Goal: Task Accomplishment & Management: Complete application form

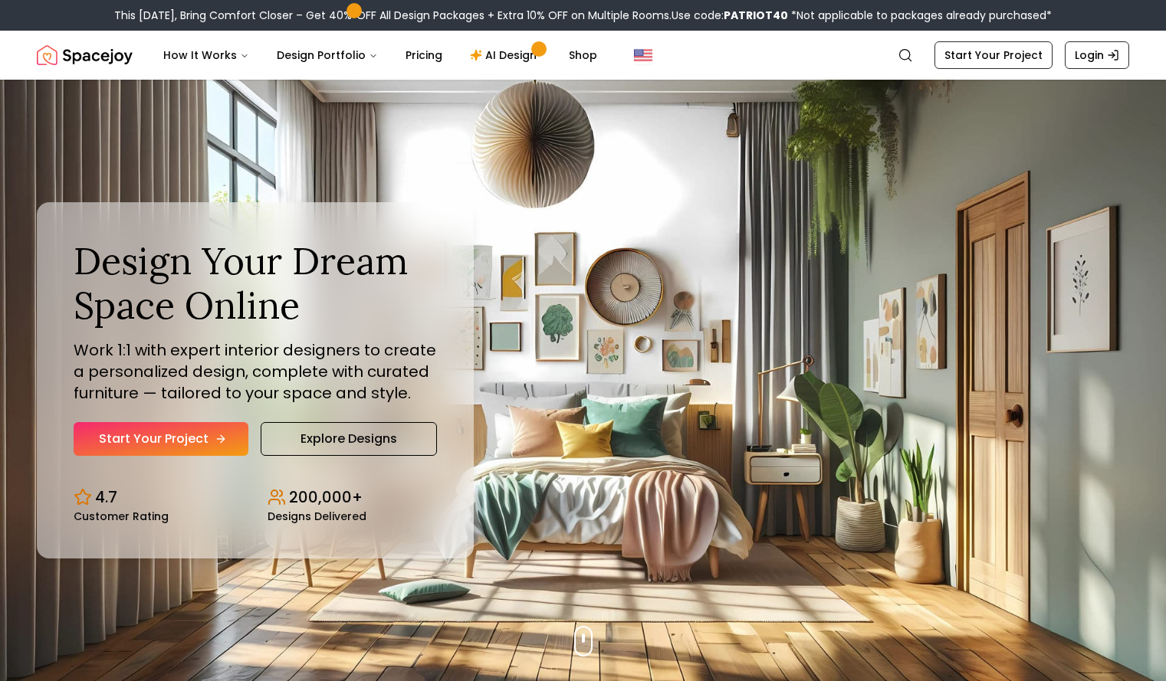
click at [175, 428] on link "Start Your Project" at bounding box center [161, 439] width 175 height 34
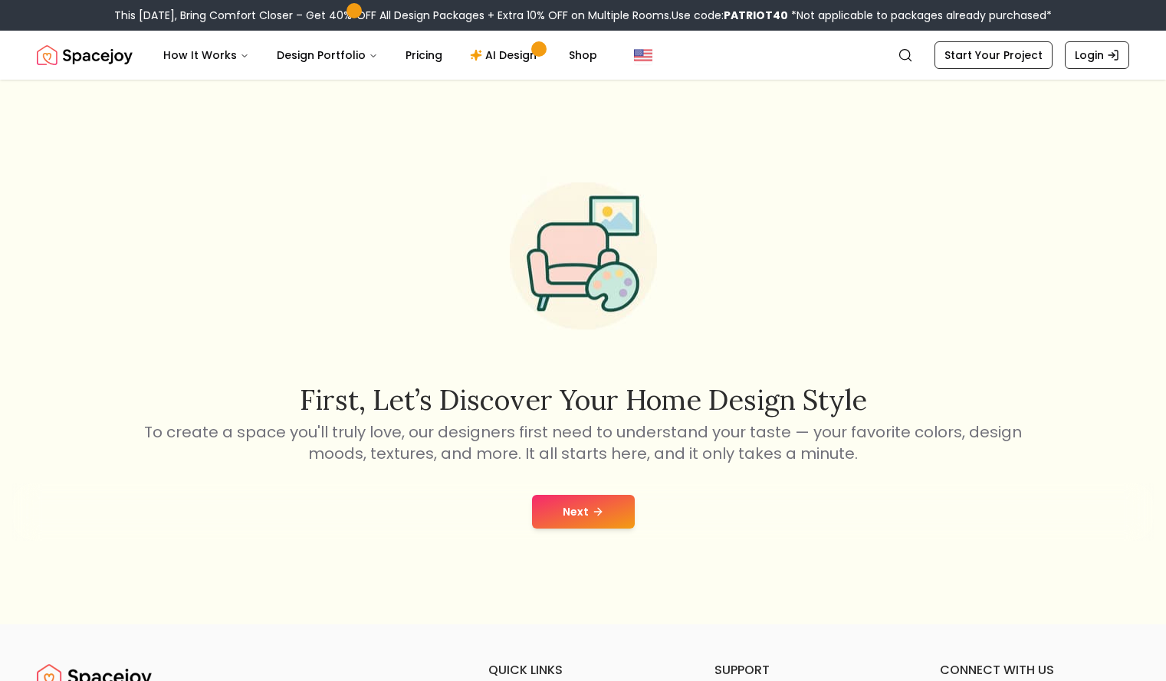
scroll to position [24, 0]
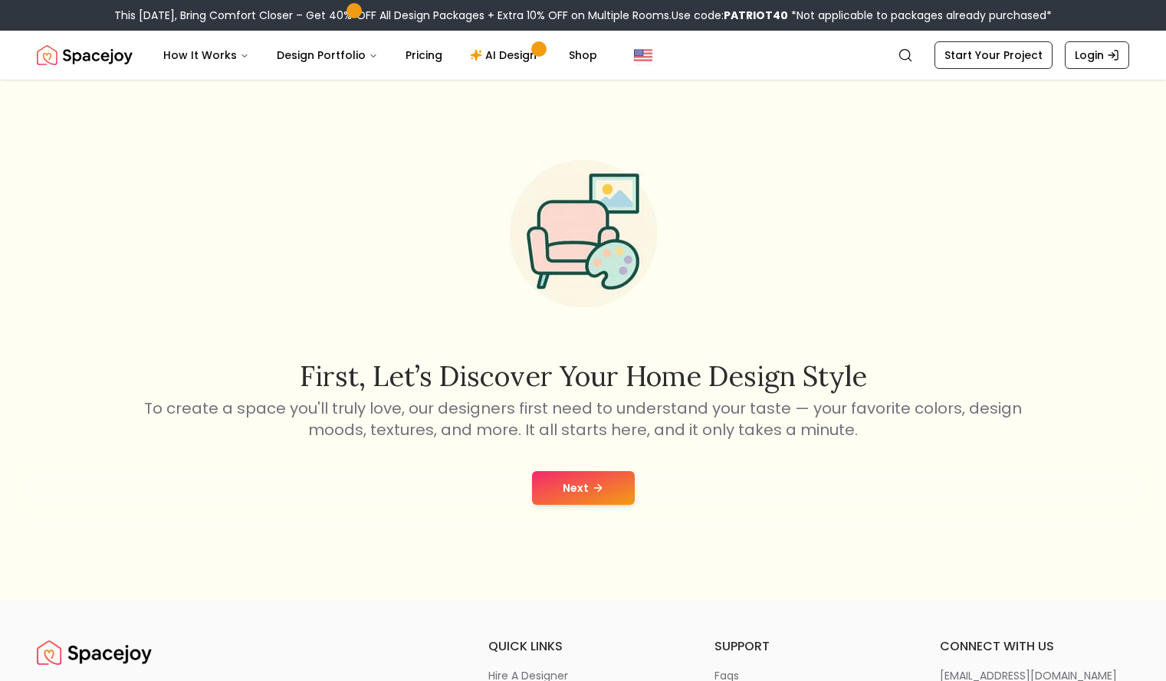
click at [599, 461] on div "Next" at bounding box center [582, 488] width 1141 height 58
click at [597, 488] on icon at bounding box center [597, 488] width 7 height 0
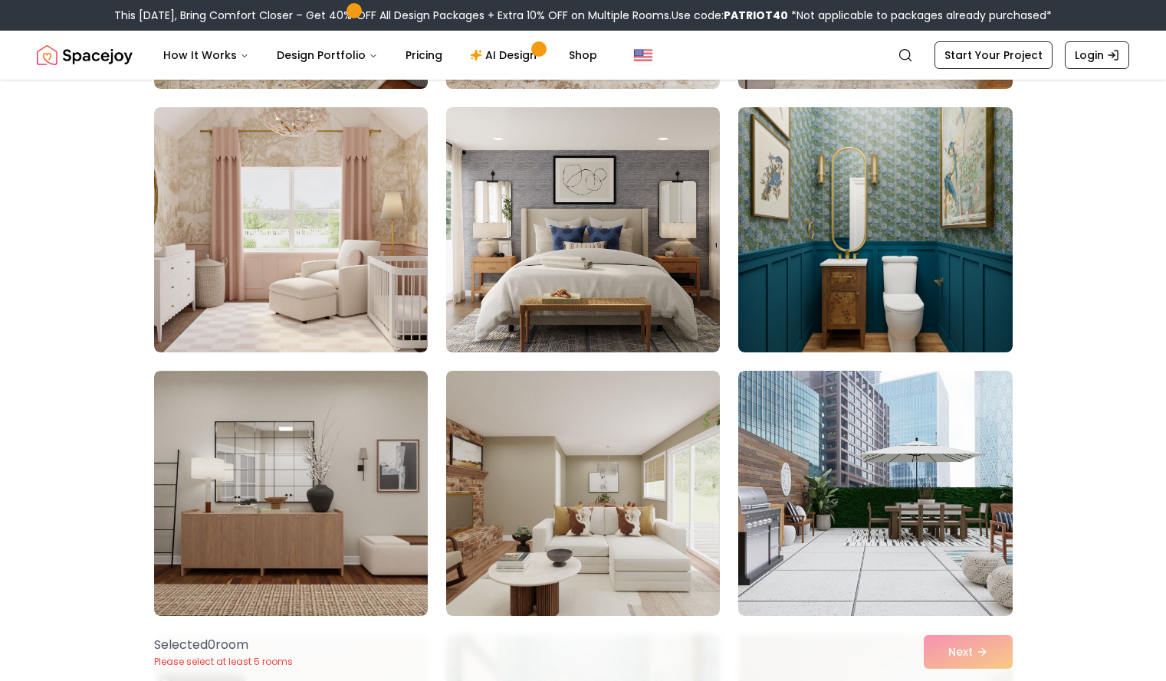
scroll to position [1684, 0]
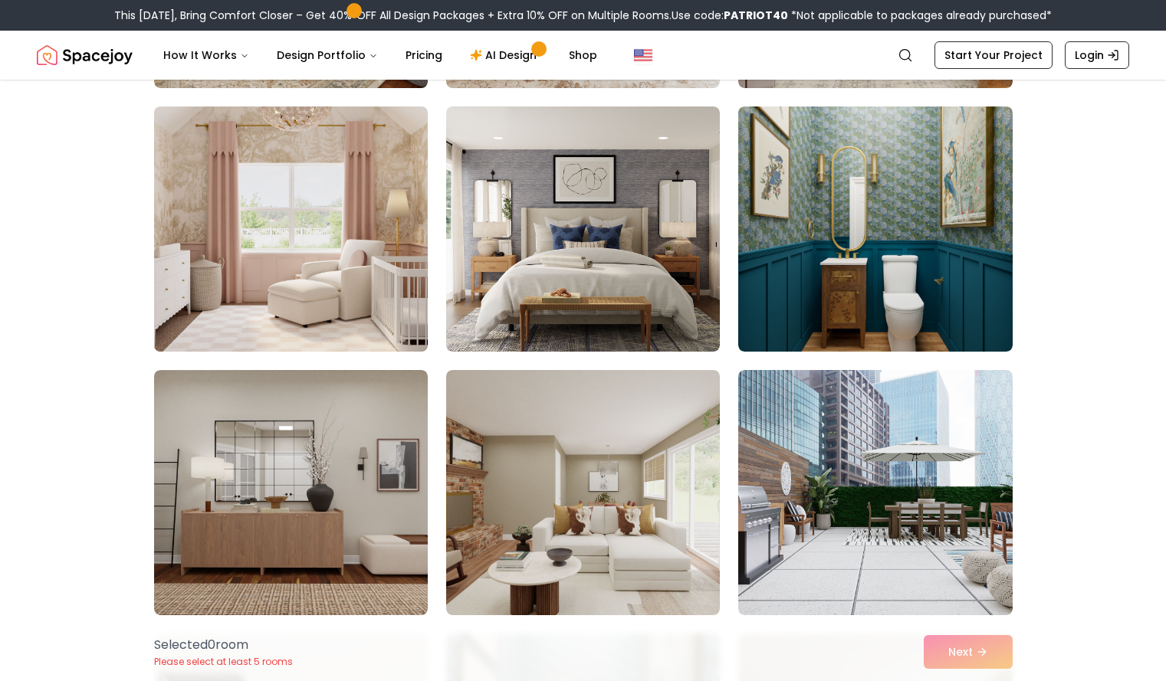
click at [293, 261] on img at bounding box center [290, 229] width 287 height 258
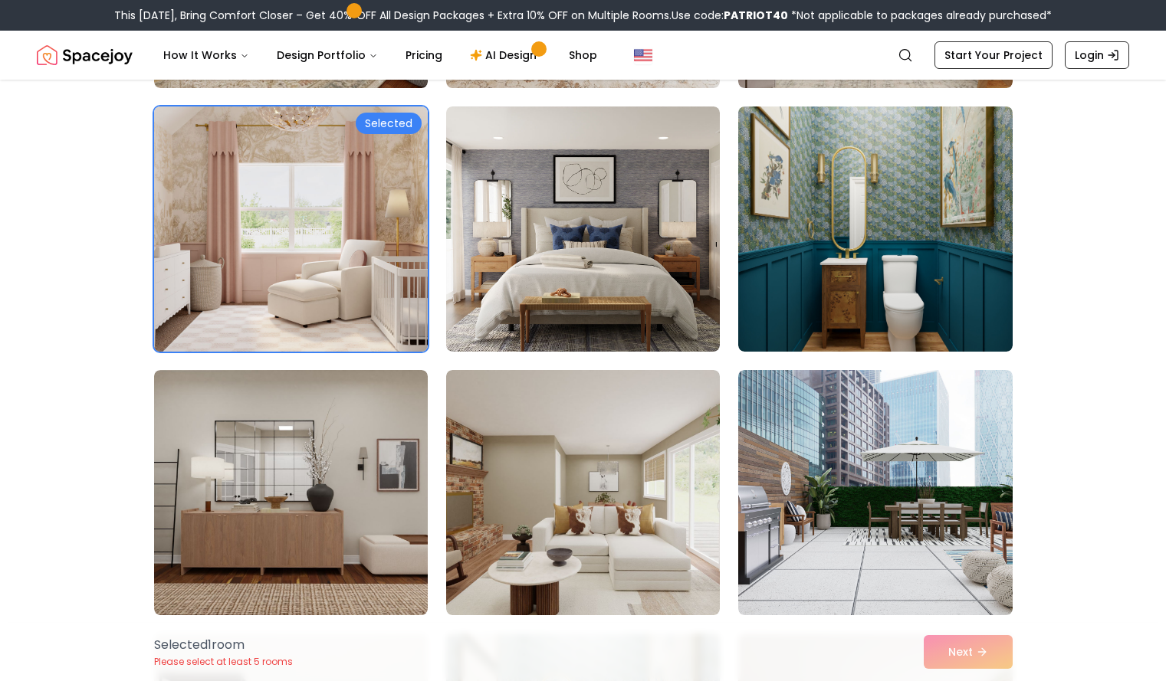
click at [386, 120] on div "Selected" at bounding box center [389, 123] width 66 height 21
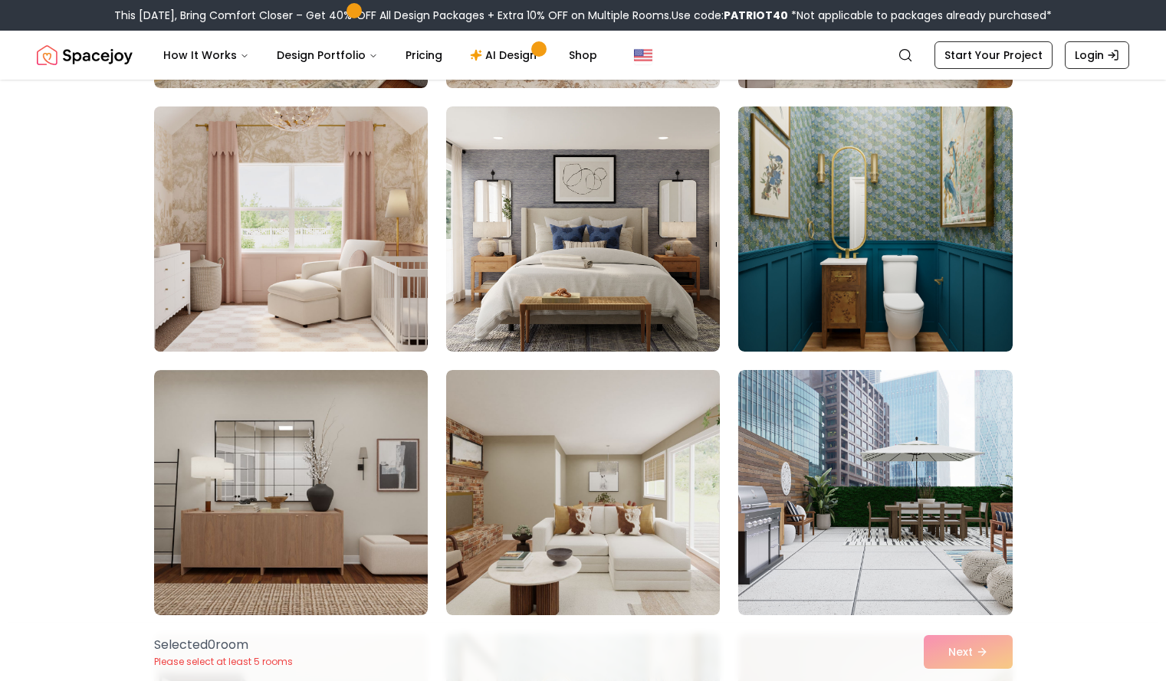
drag, startPoint x: 369, startPoint y: 285, endPoint x: 347, endPoint y: 215, distance: 73.0
click at [347, 215] on img at bounding box center [290, 229] width 287 height 258
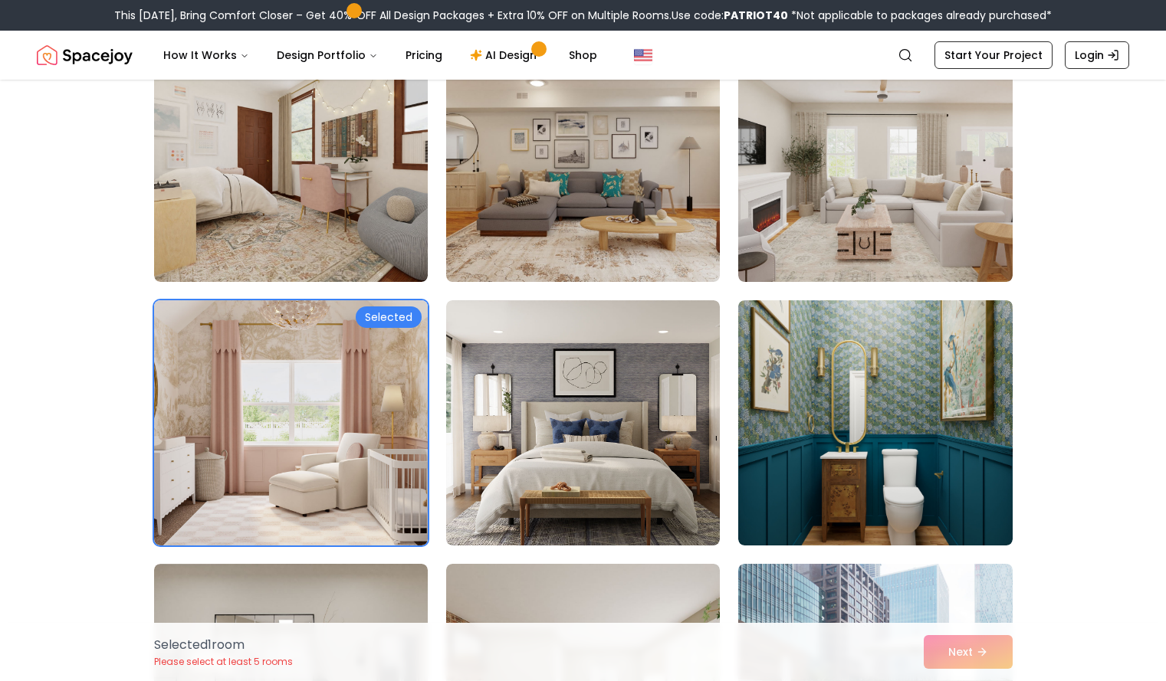
scroll to position [1491, 0]
click at [407, 408] on img at bounding box center [291, 422] width 274 height 245
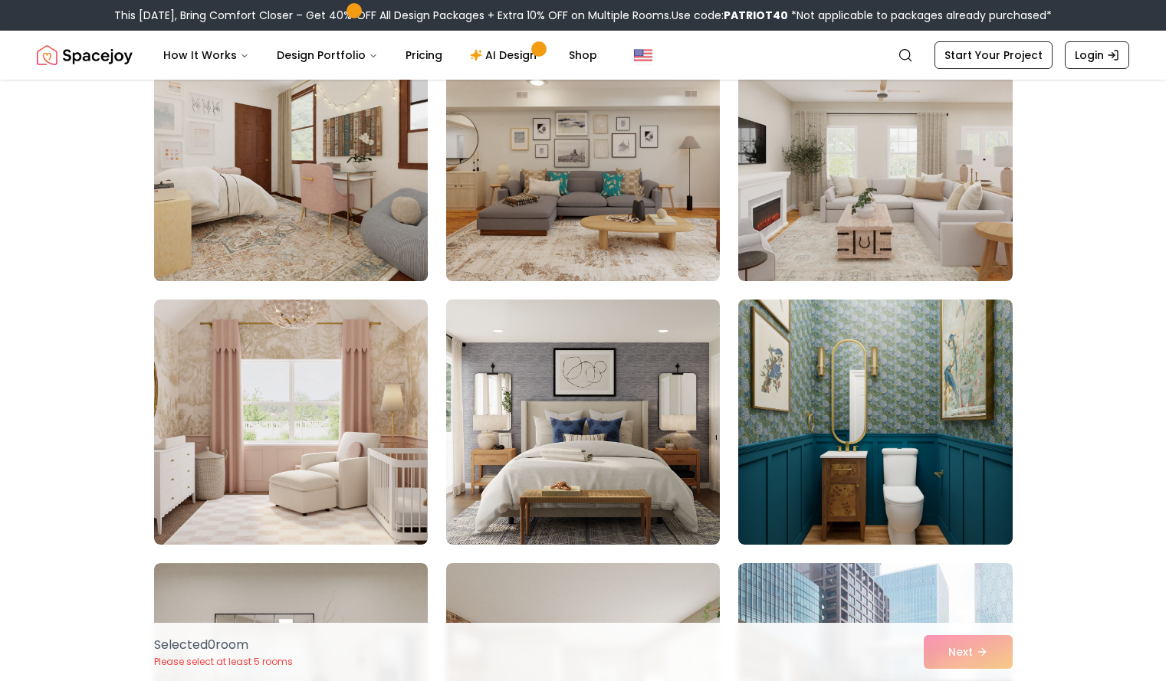
click at [312, 168] on img at bounding box center [290, 159] width 287 height 258
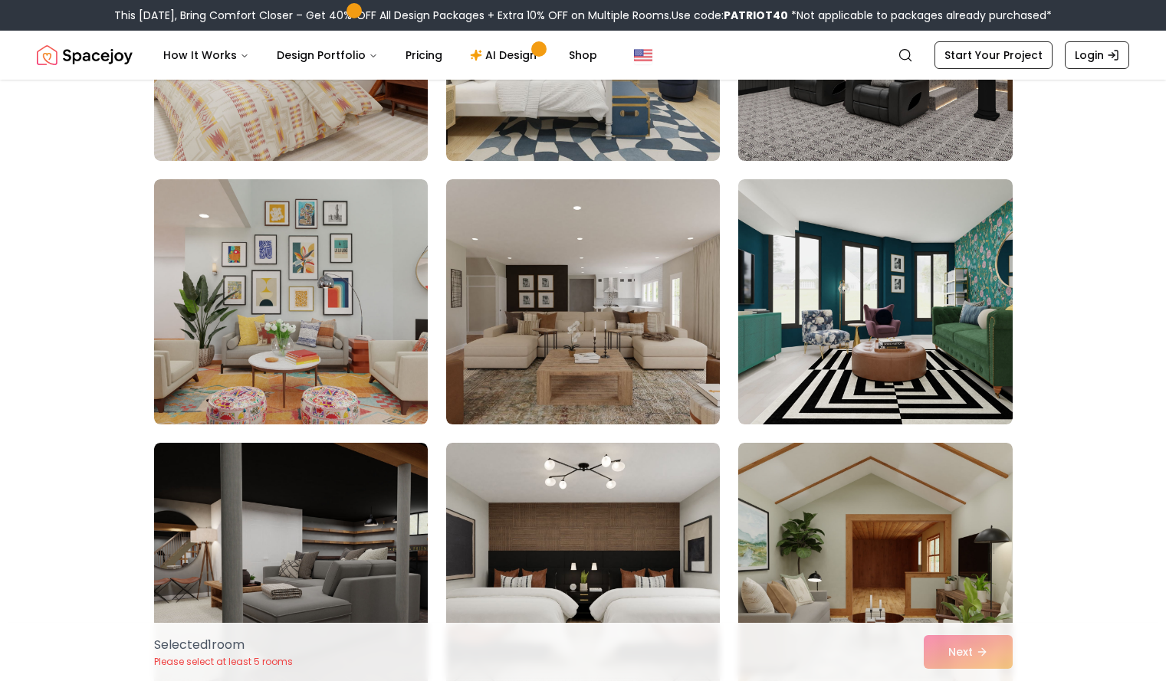
scroll to position [2903, 0]
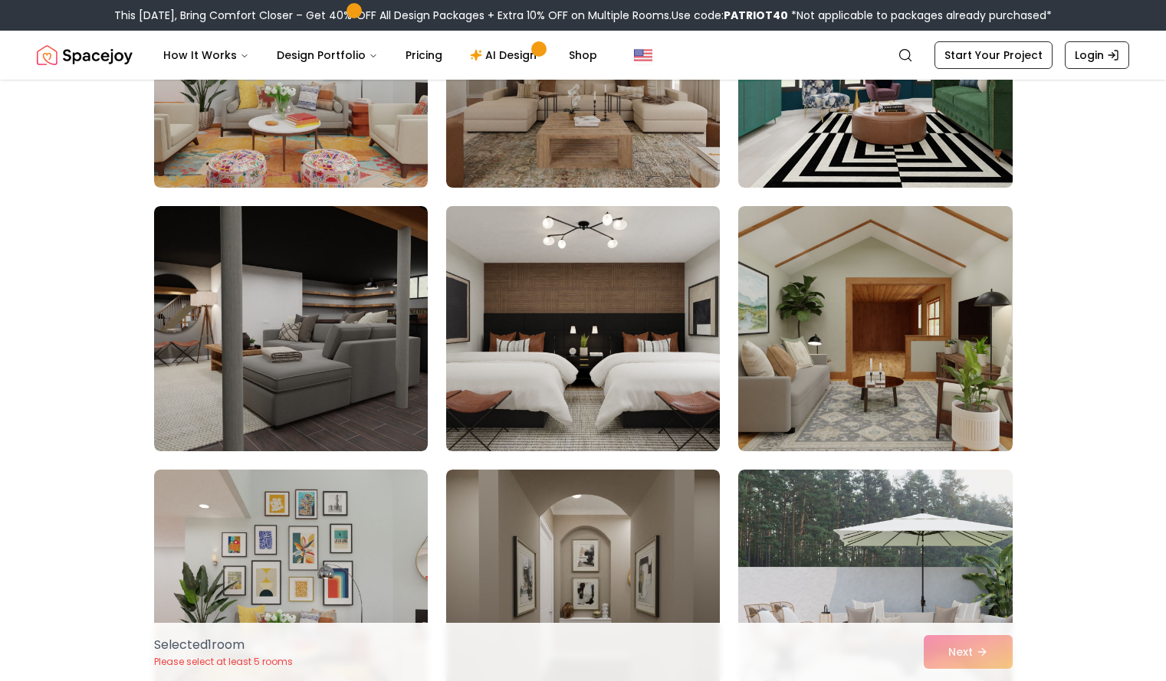
click at [593, 290] on img at bounding box center [582, 329] width 287 height 258
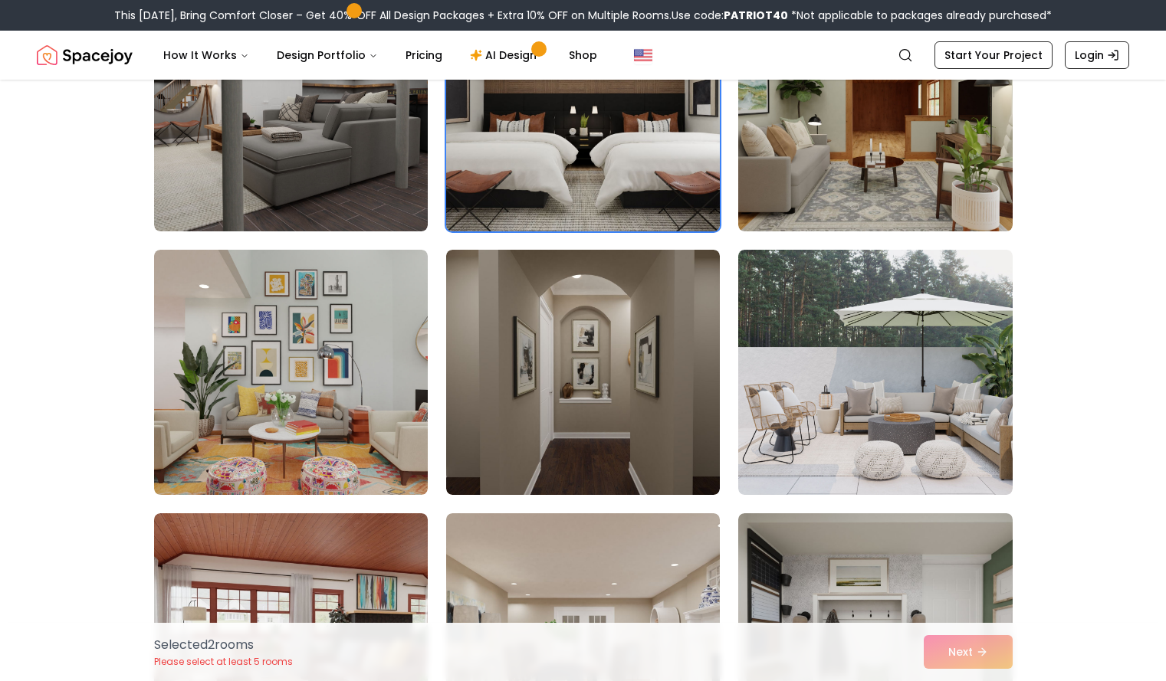
scroll to position [3289, 0]
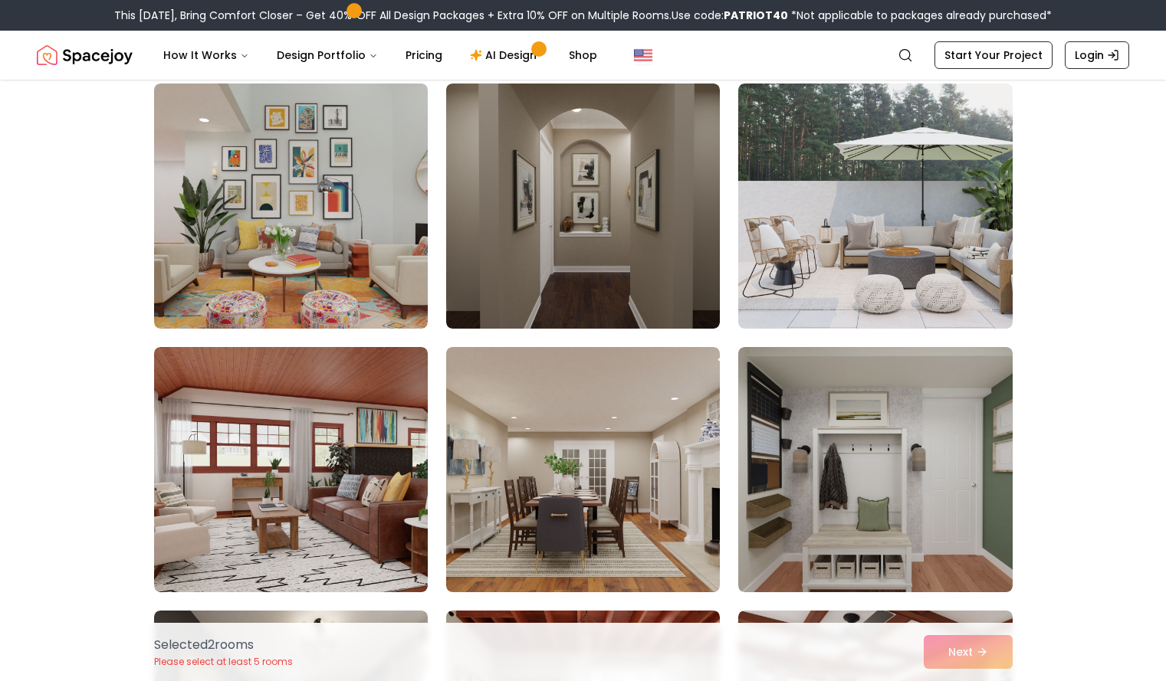
click at [593, 290] on img at bounding box center [583, 206] width 274 height 245
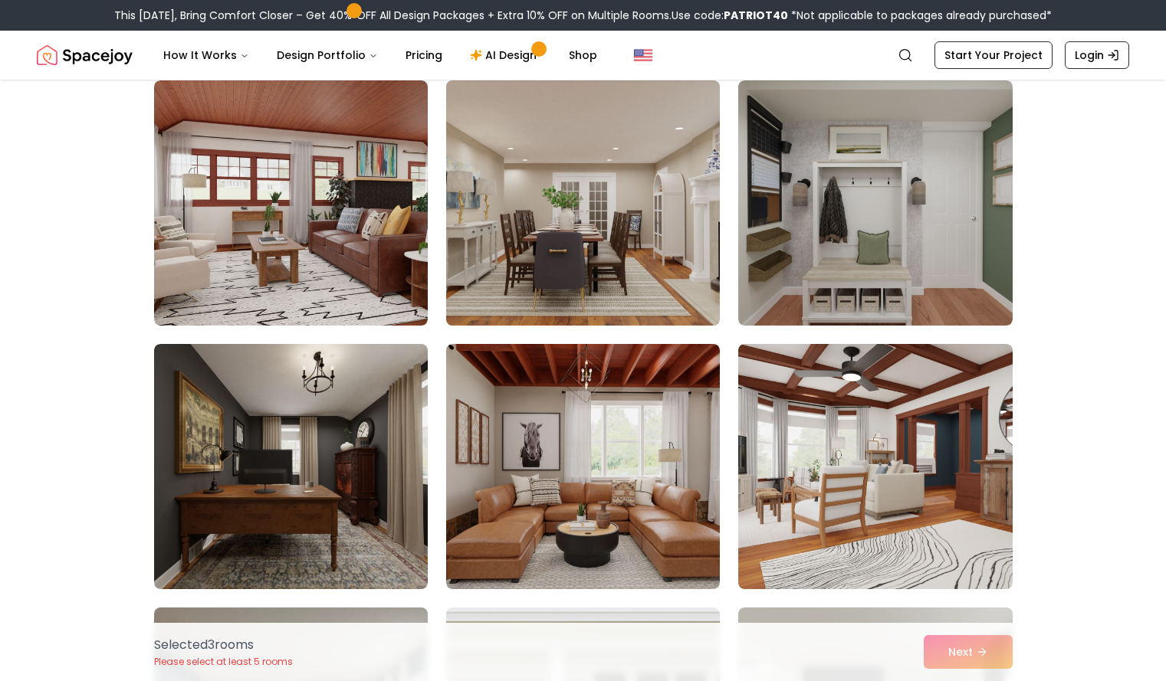
scroll to position [3592, 0]
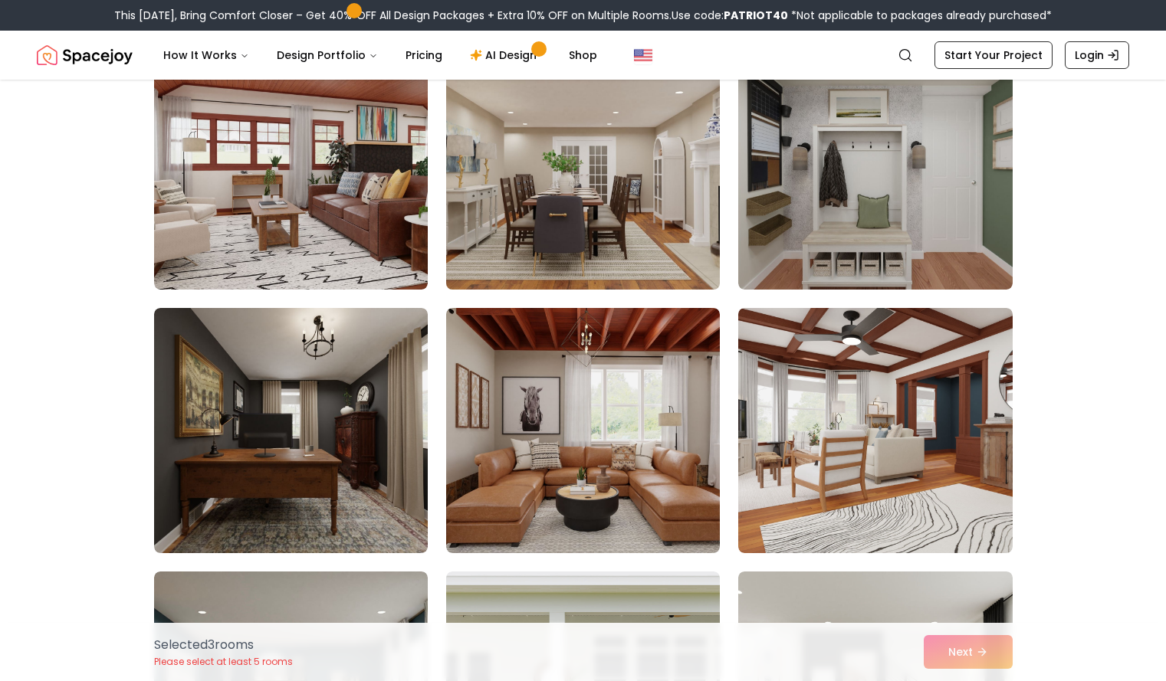
click at [618, 194] on img at bounding box center [582, 167] width 287 height 258
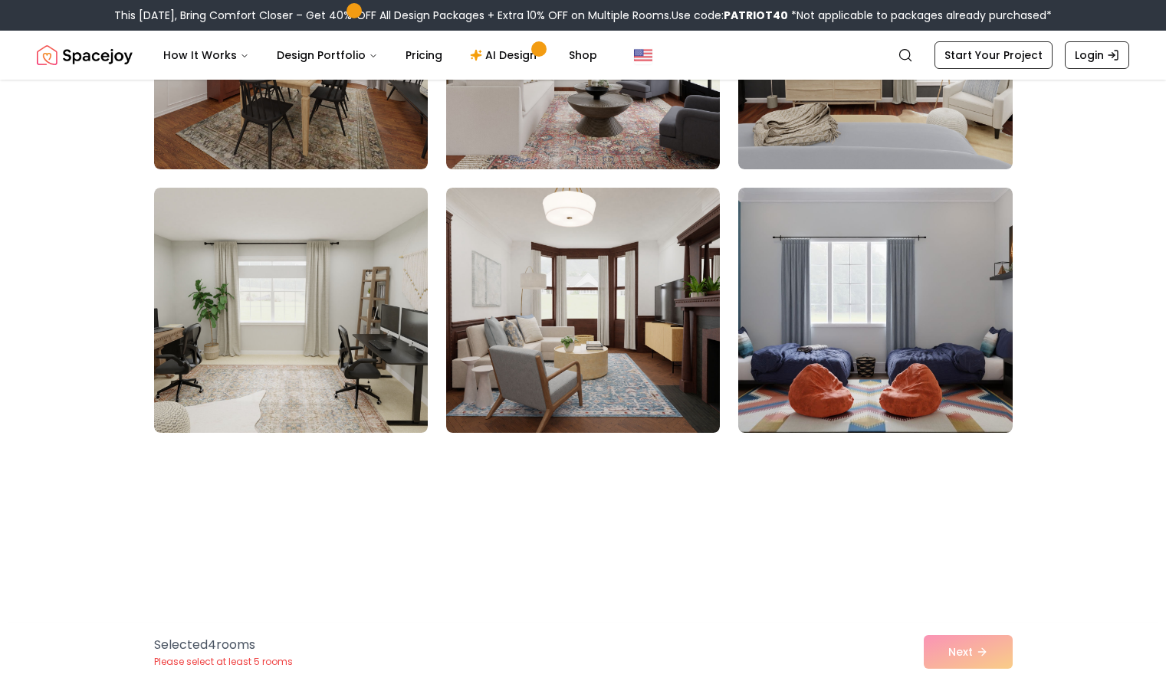
scroll to position [5031, 0]
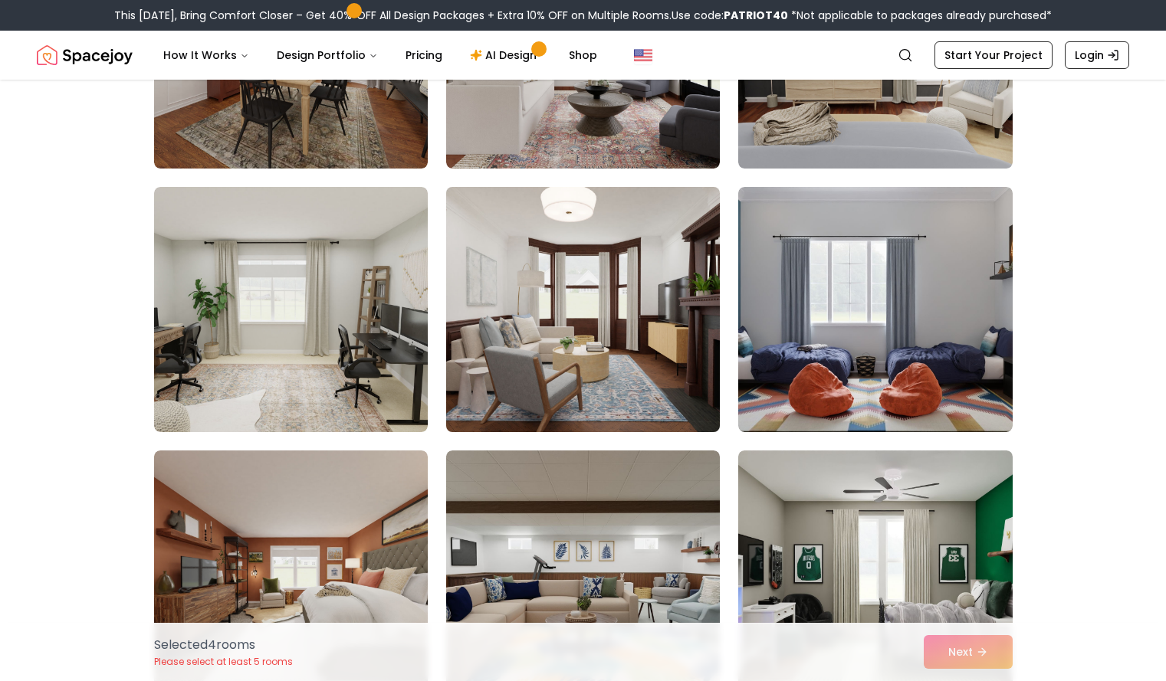
click at [648, 306] on img at bounding box center [582, 310] width 287 height 258
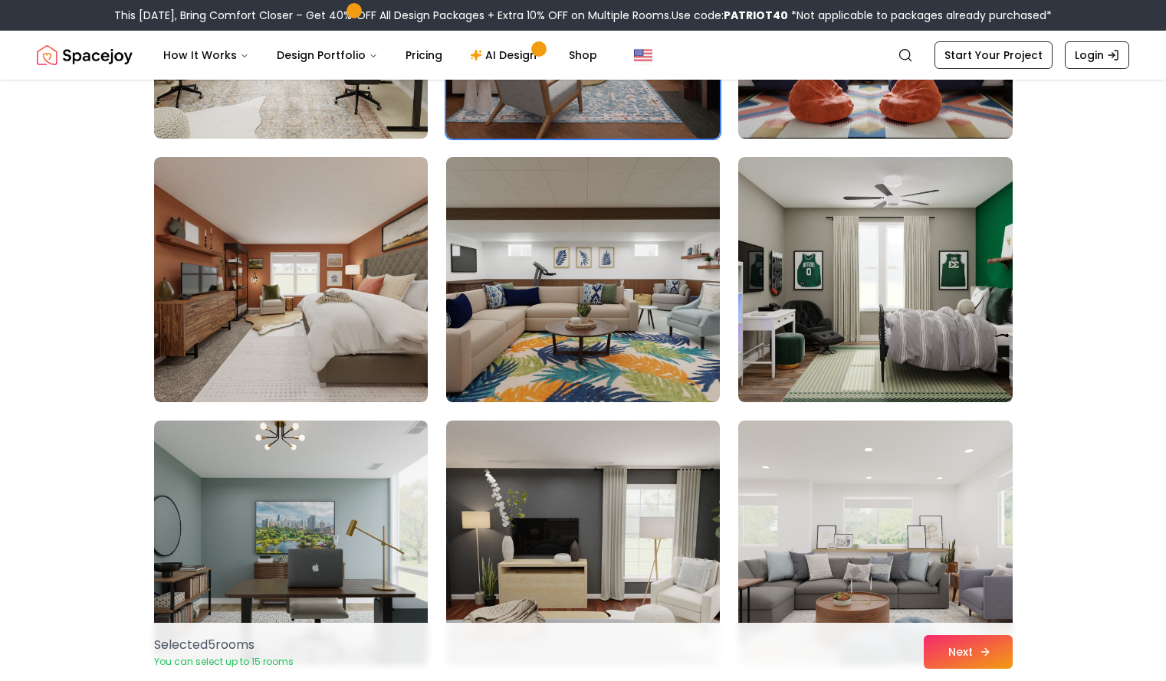
click at [970, 648] on button "Next" at bounding box center [968, 652] width 89 height 34
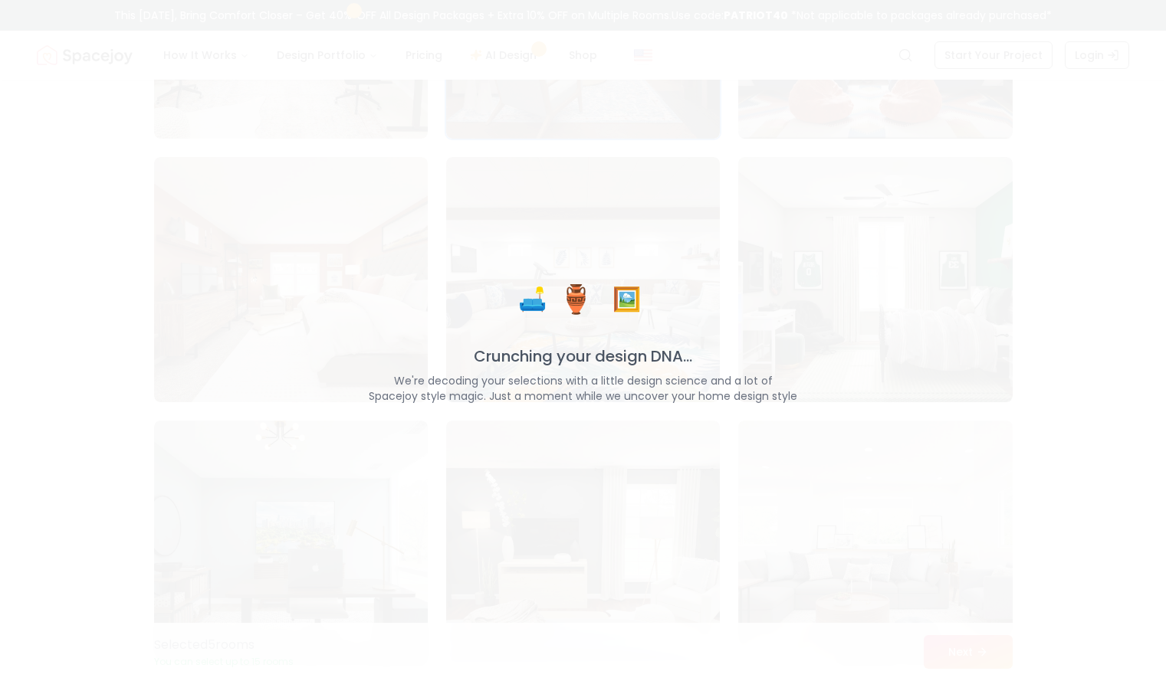
scroll to position [5325, 0]
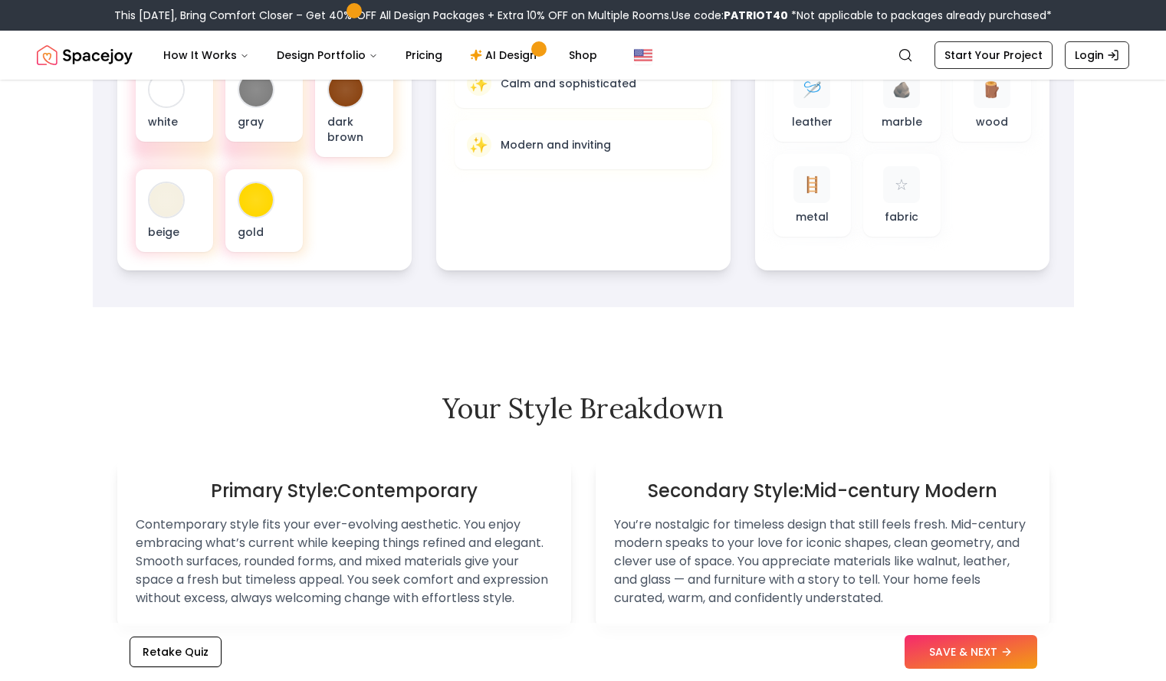
scroll to position [659, 0]
click at [980, 637] on button "SAVE & NEXT" at bounding box center [970, 652] width 133 height 34
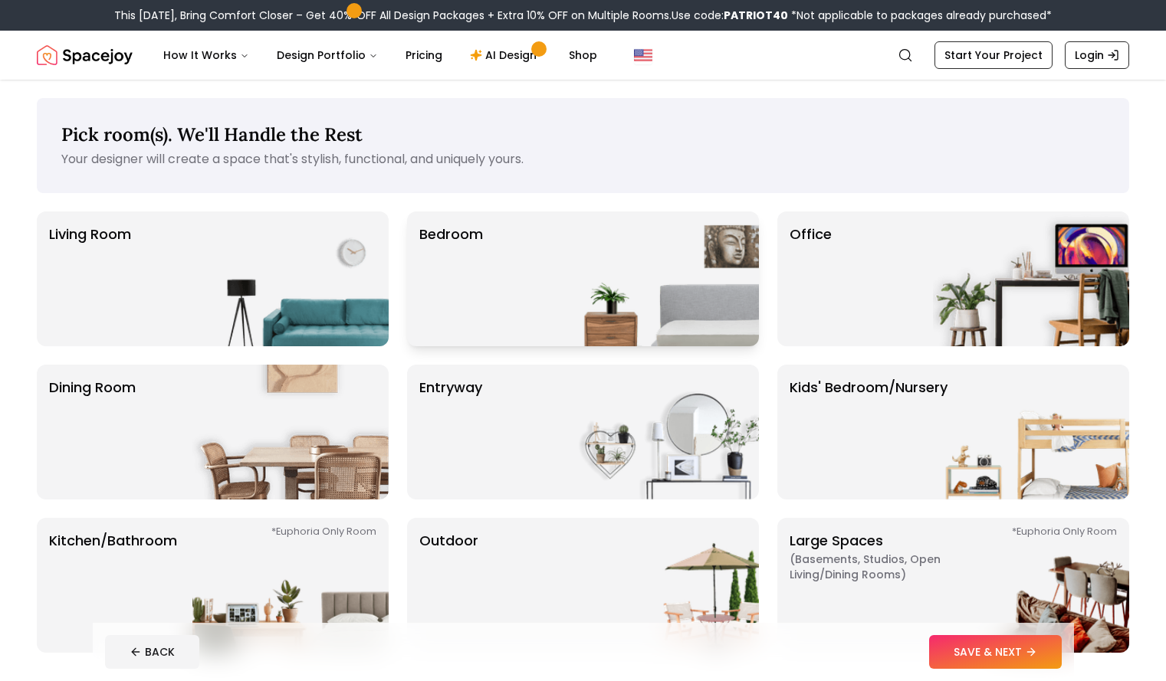
click at [518, 300] on div "Bedroom" at bounding box center [583, 279] width 352 height 135
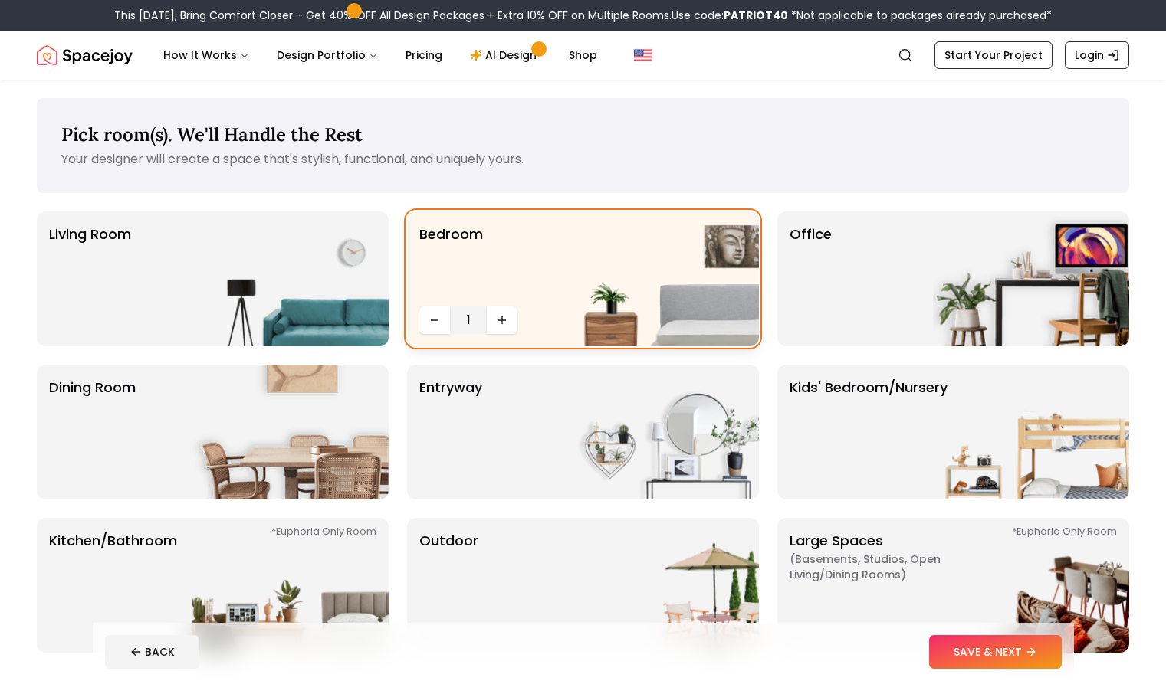
click at [463, 260] on p "Bedroom" at bounding box center [451, 262] width 64 height 77
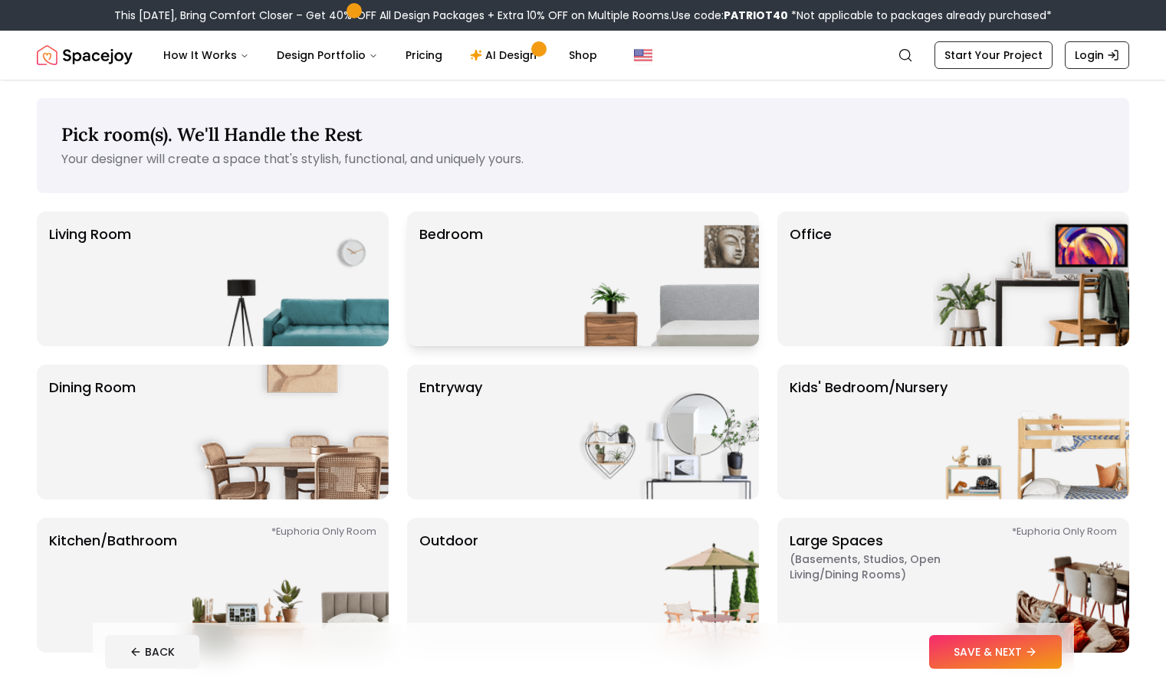
click at [463, 260] on p "Bedroom" at bounding box center [451, 279] width 64 height 110
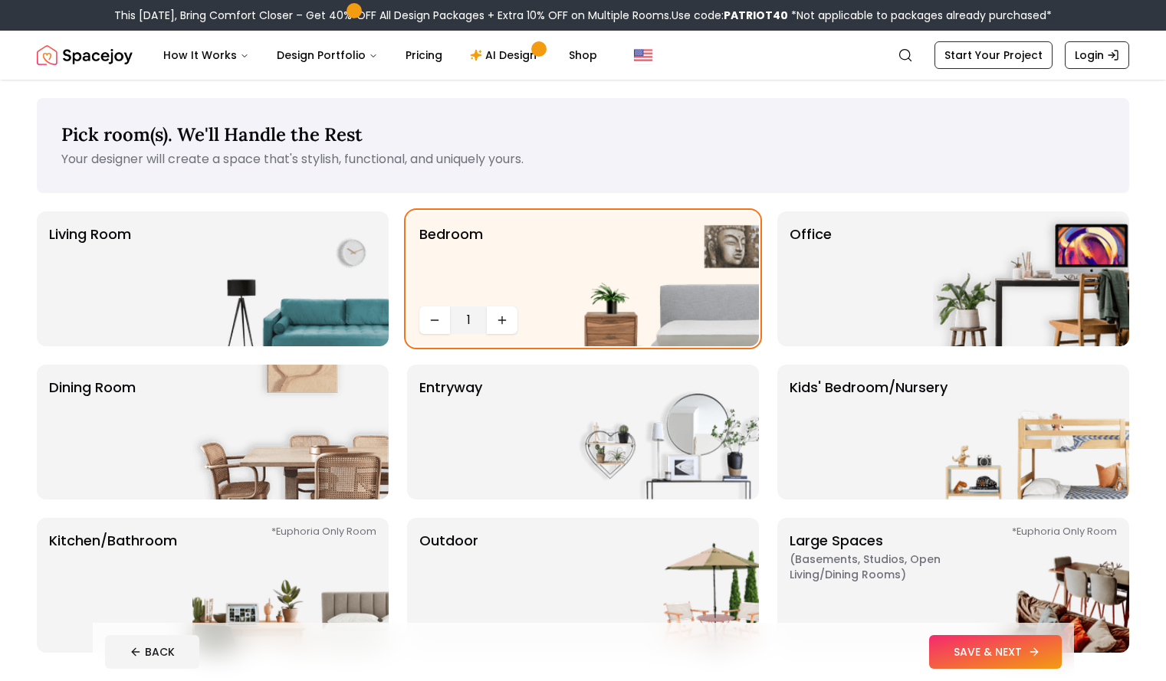
click at [1026, 648] on button "SAVE & NEXT" at bounding box center [995, 652] width 133 height 34
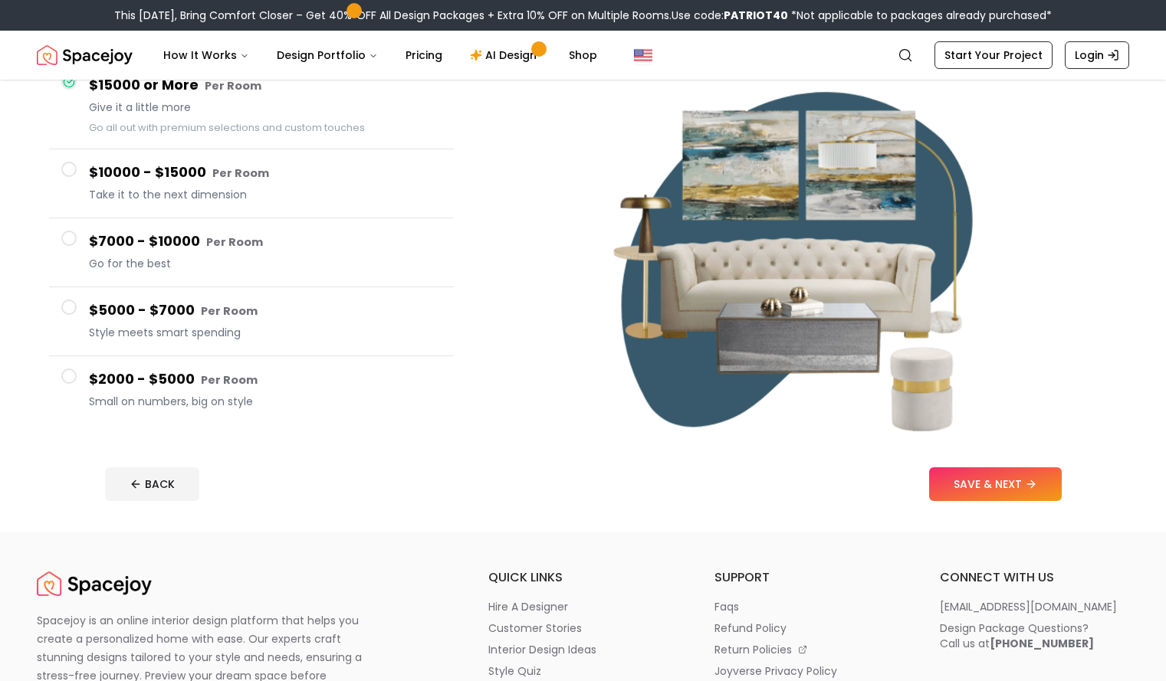
scroll to position [175, 0]
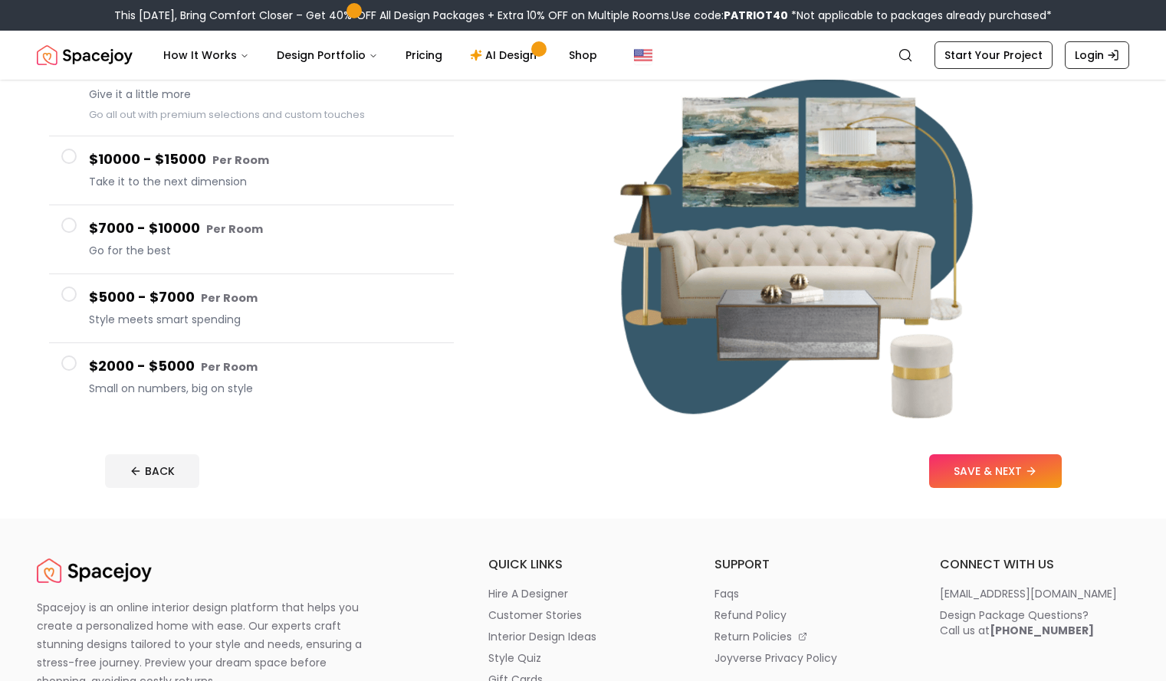
click at [218, 396] on span "Small on numbers, big on style" at bounding box center [265, 388] width 353 height 15
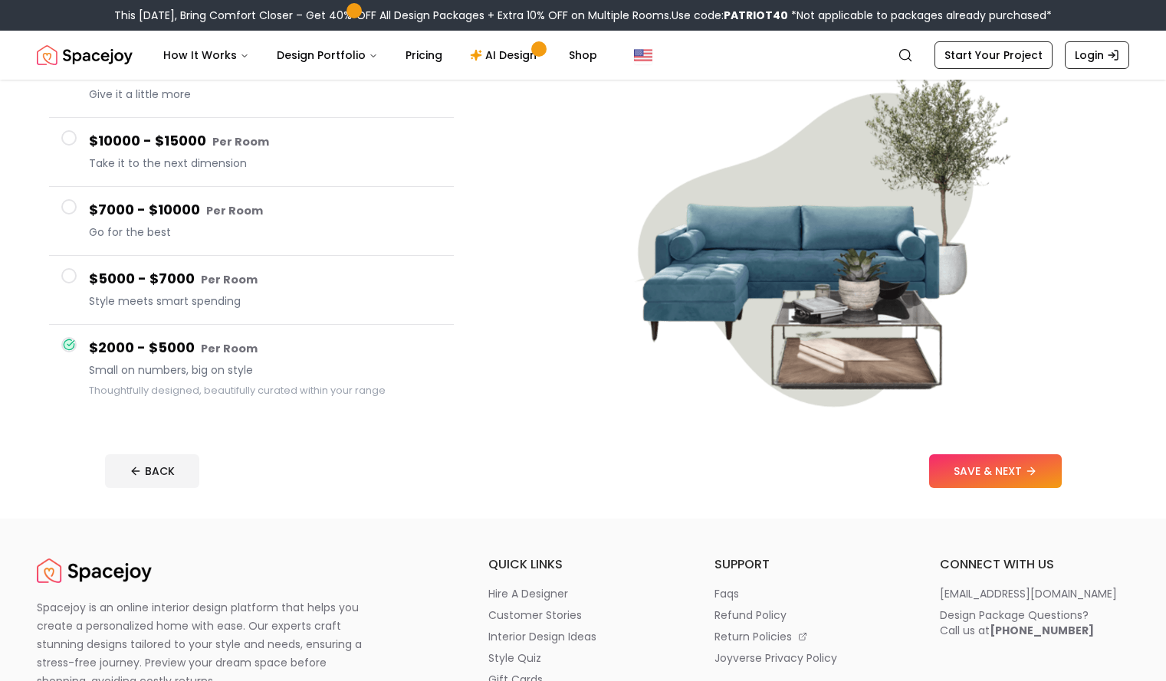
scroll to position [337, 0]
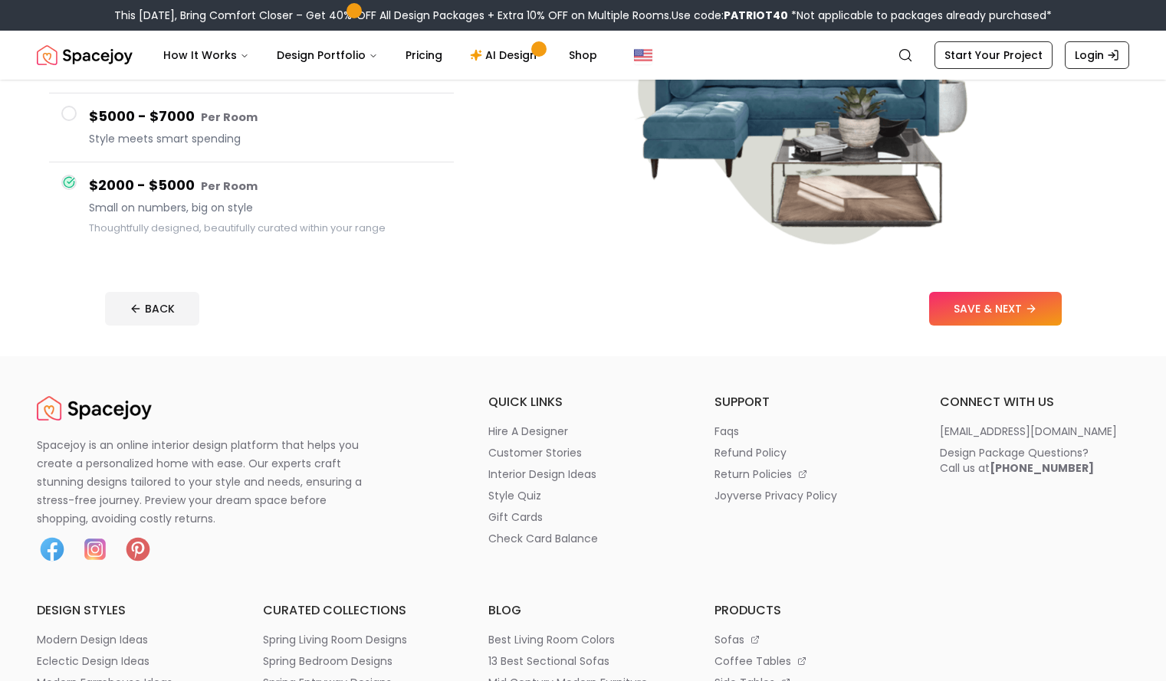
click at [1071, 330] on footer "BACK SAVE & NEXT" at bounding box center [583, 309] width 981 height 58
click at [1062, 314] on button "SAVE & NEXT" at bounding box center [995, 309] width 133 height 34
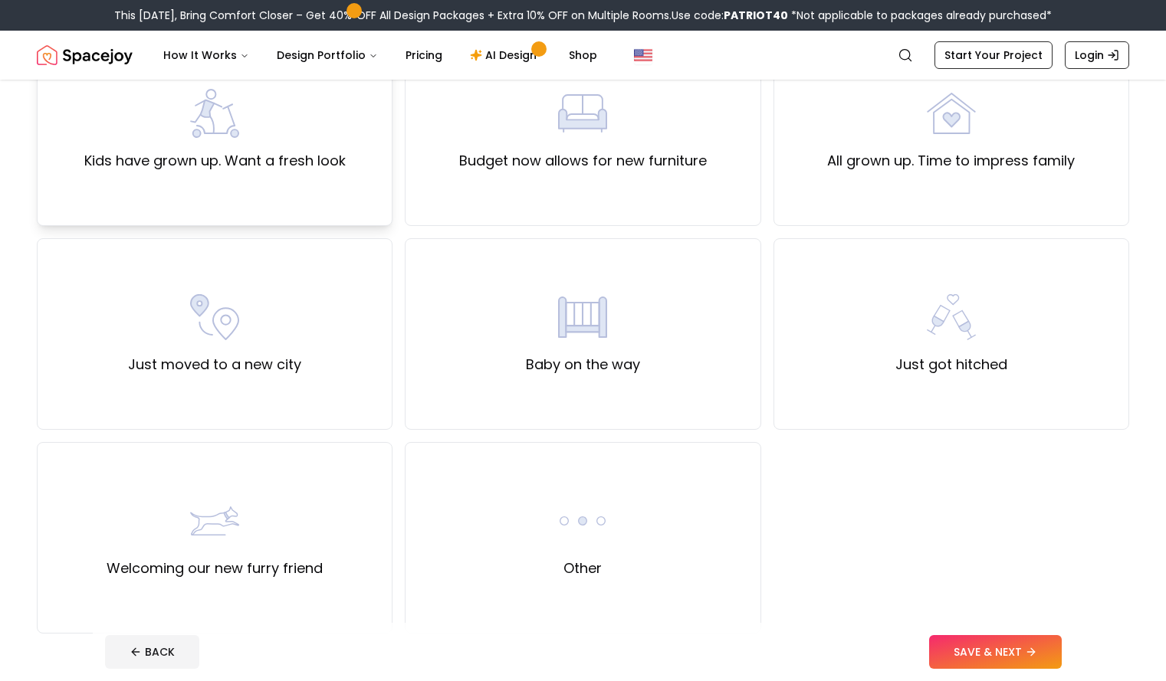
scroll to position [392, 0]
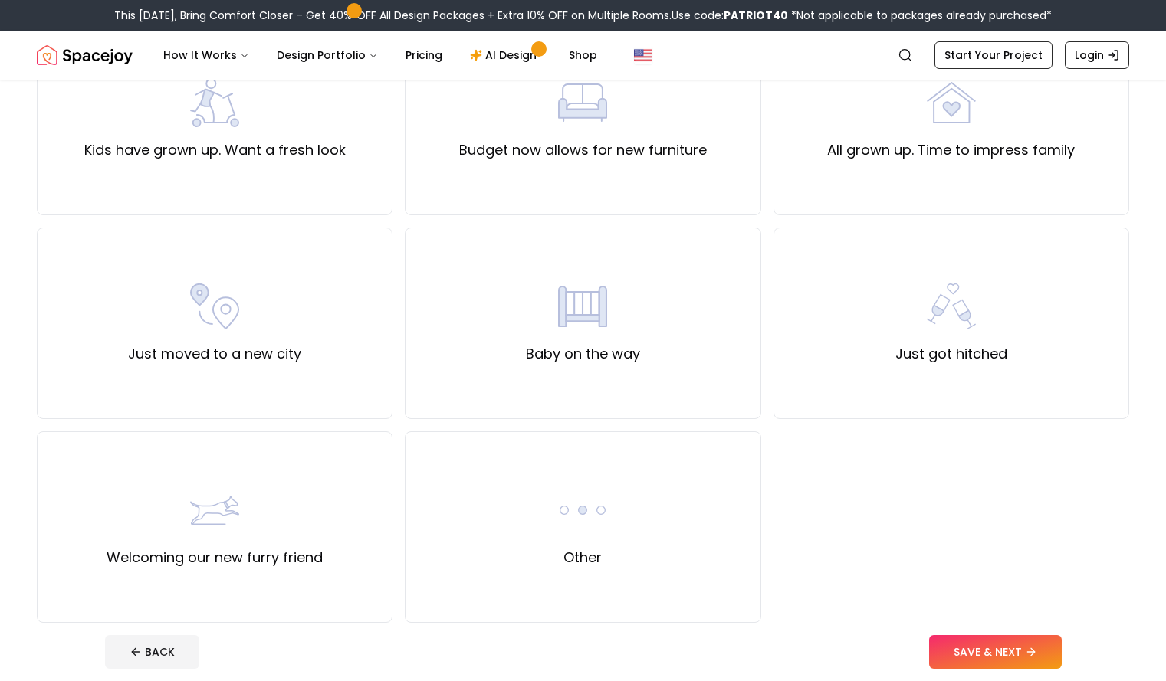
click at [808, 583] on div "Just moved to a new house Haven't updated the look of my room in years Entertai…" at bounding box center [583, 221] width 1092 height 803
click at [698, 563] on div "Other" at bounding box center [583, 528] width 356 height 192
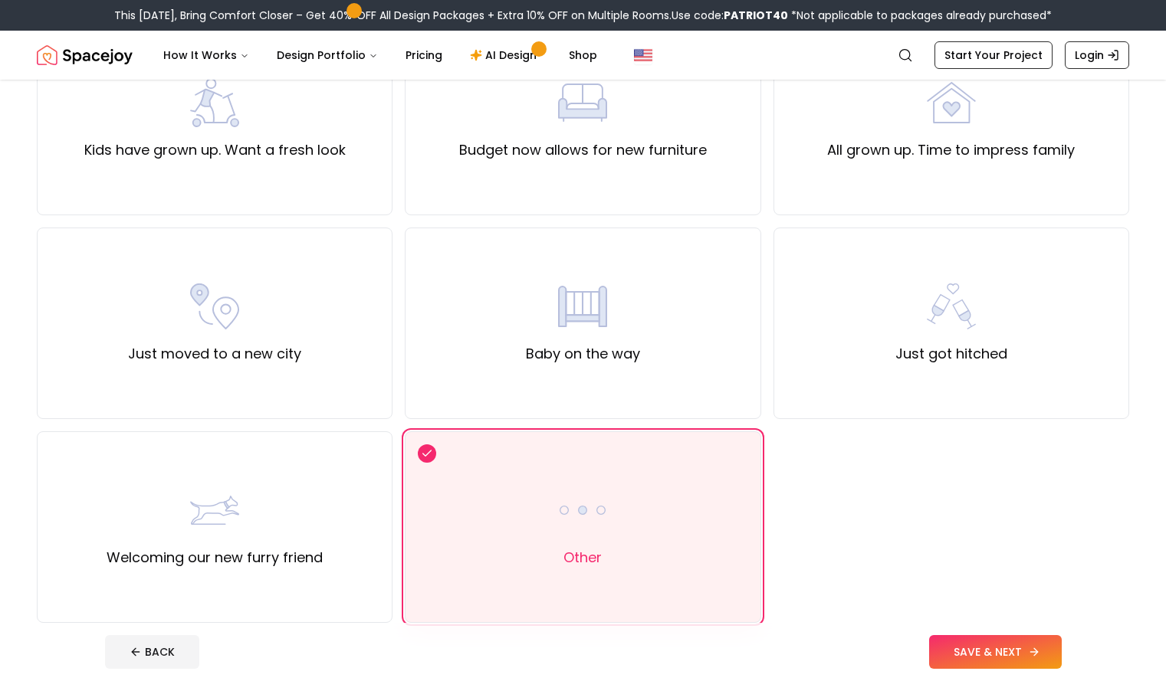
click at [1007, 645] on button "SAVE & NEXT" at bounding box center [995, 652] width 133 height 34
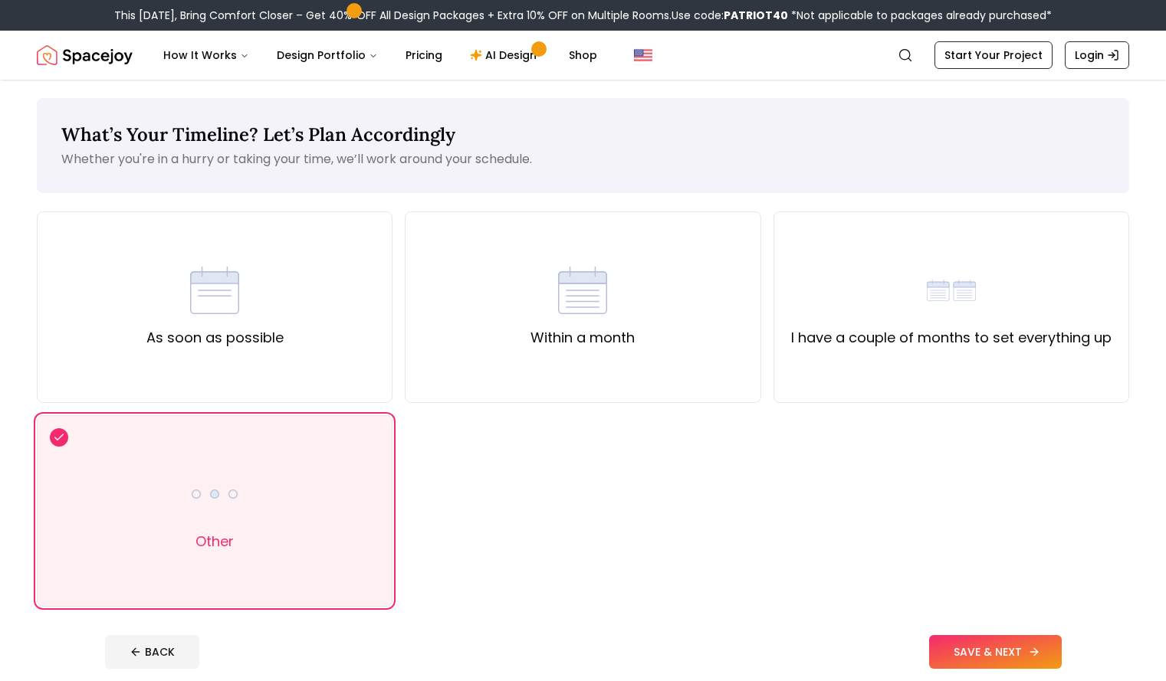
click at [1004, 640] on button "SAVE & NEXT" at bounding box center [995, 652] width 133 height 34
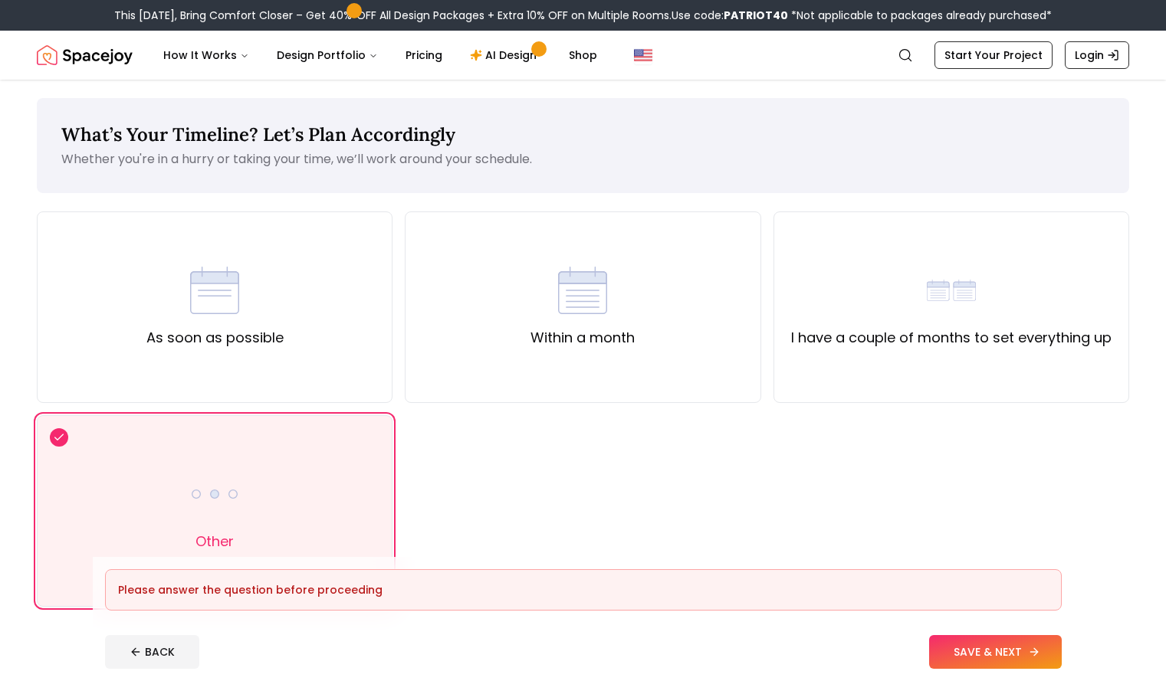
click at [1004, 640] on button "SAVE & NEXT" at bounding box center [995, 652] width 133 height 34
click at [272, 382] on div "As soon as possible" at bounding box center [215, 308] width 356 height 192
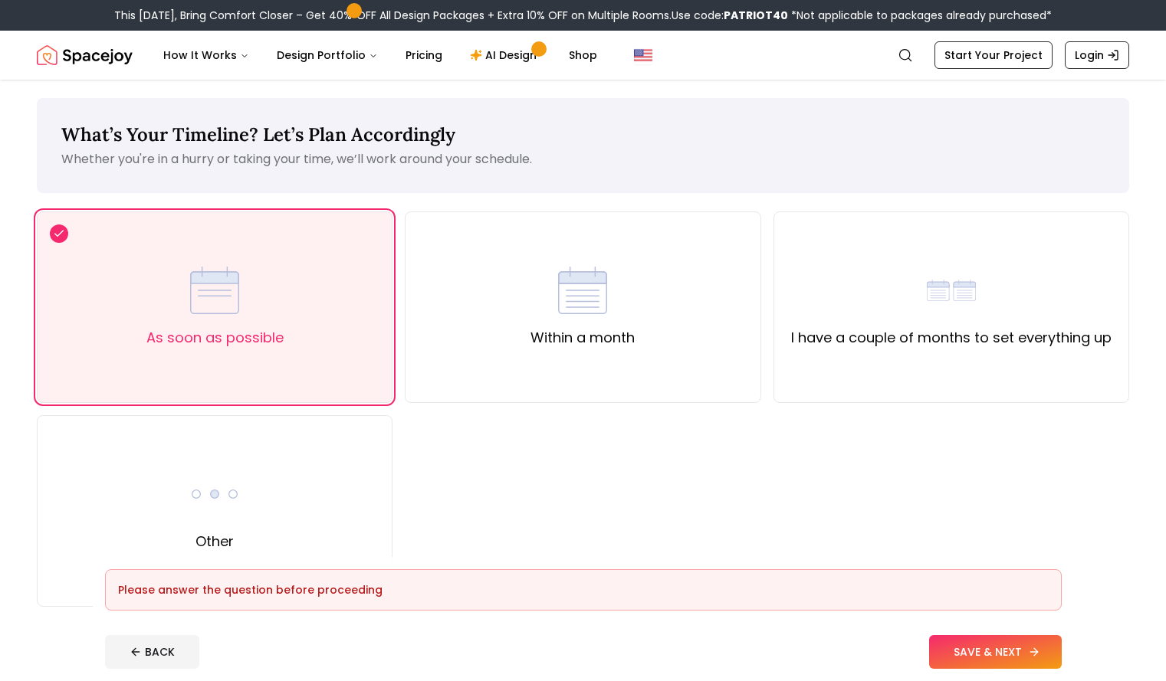
click at [1035, 659] on button "SAVE & NEXT" at bounding box center [995, 652] width 133 height 34
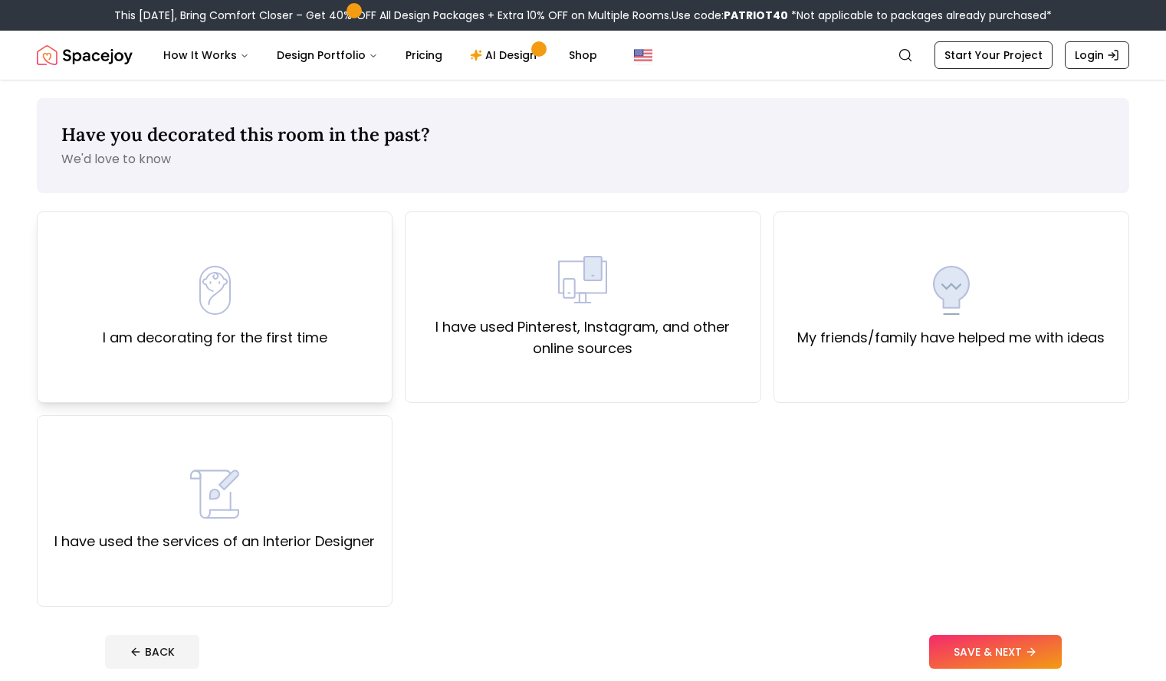
click at [310, 319] on div "I am decorating for the first time" at bounding box center [215, 307] width 225 height 83
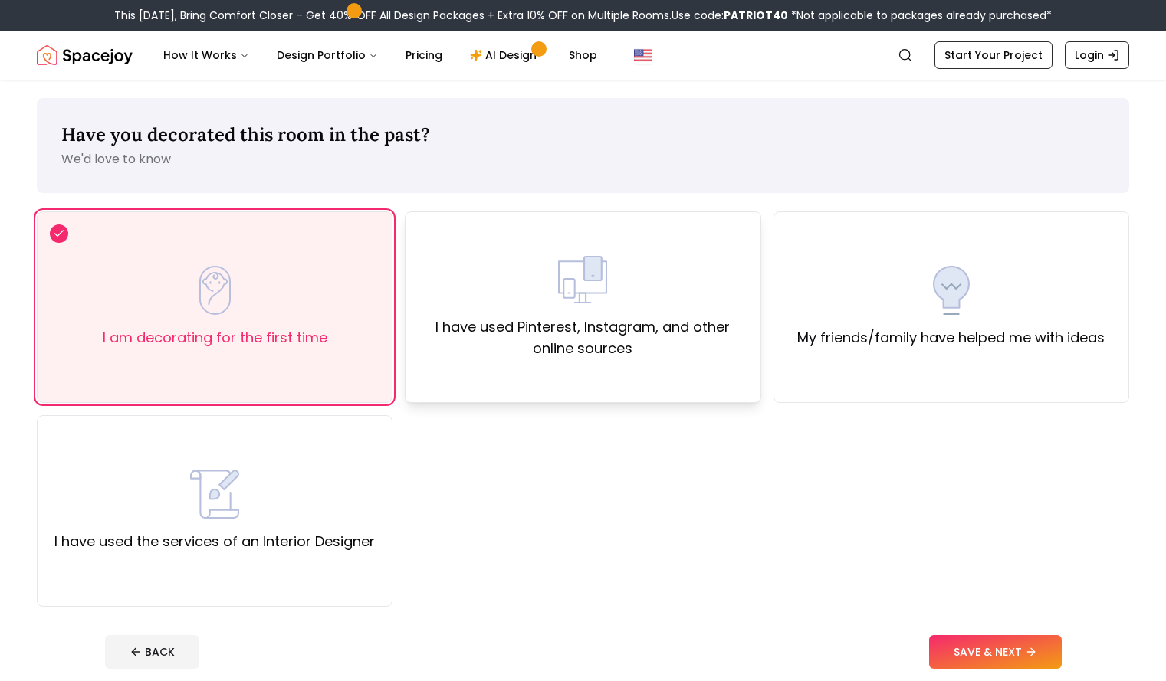
click at [677, 366] on div "I have used Pinterest, Instagram, and other online sources" at bounding box center [583, 308] width 356 height 192
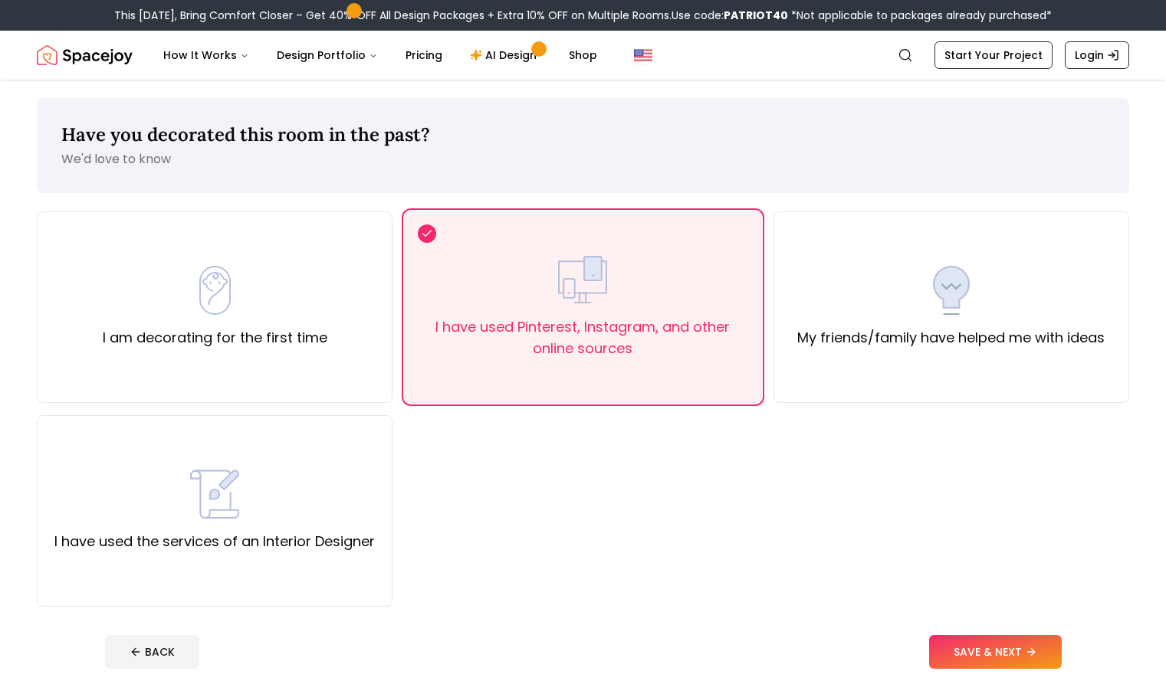
click at [1025, 633] on footer "BACK SAVE & NEXT" at bounding box center [583, 652] width 981 height 58
click at [1026, 640] on button "SAVE & NEXT" at bounding box center [995, 652] width 133 height 34
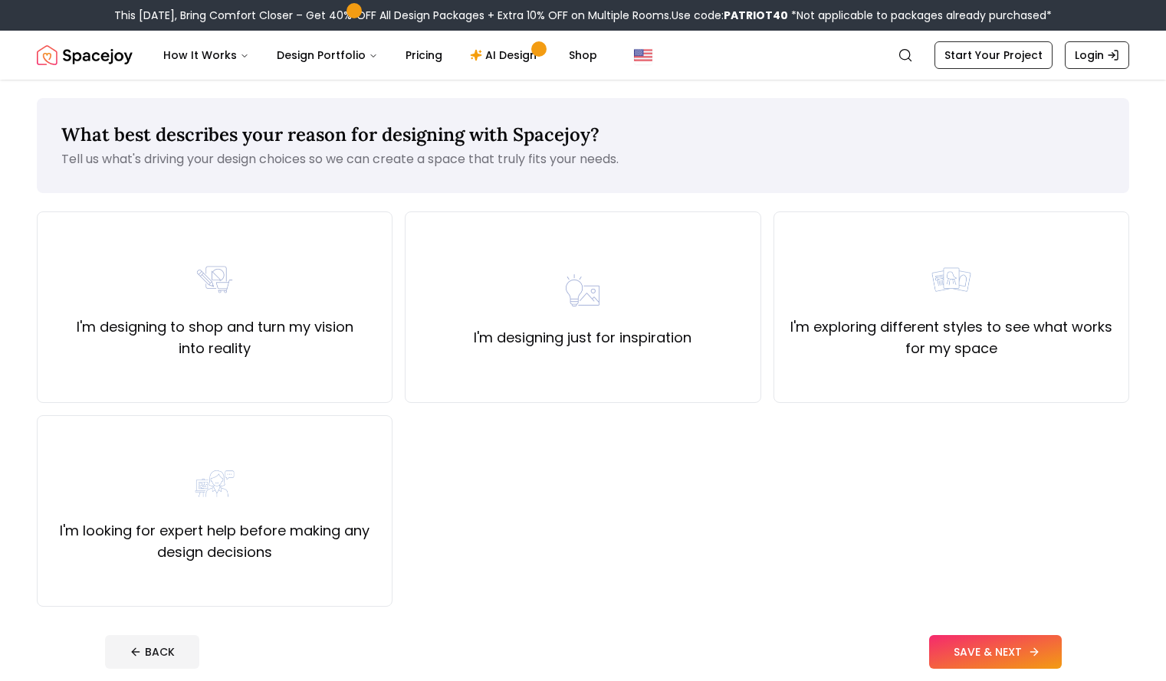
click at [1052, 646] on button "SAVE & NEXT" at bounding box center [995, 652] width 133 height 34
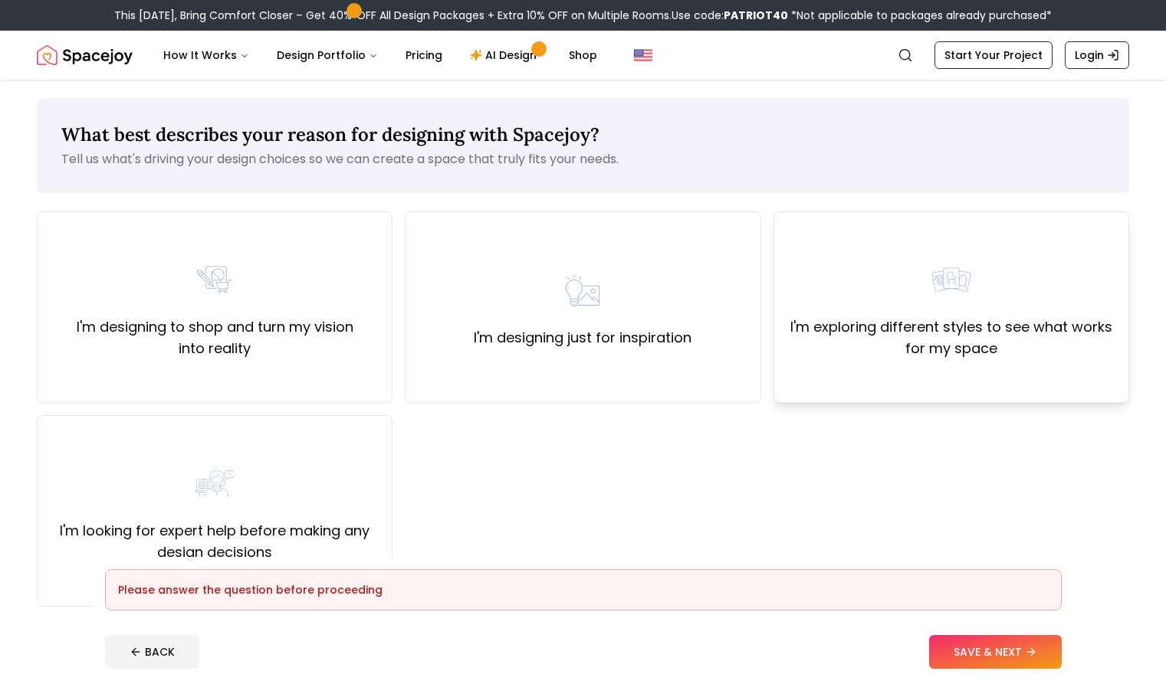
click at [901, 346] on label "I'm exploring different styles to see what works for my space" at bounding box center [951, 338] width 330 height 43
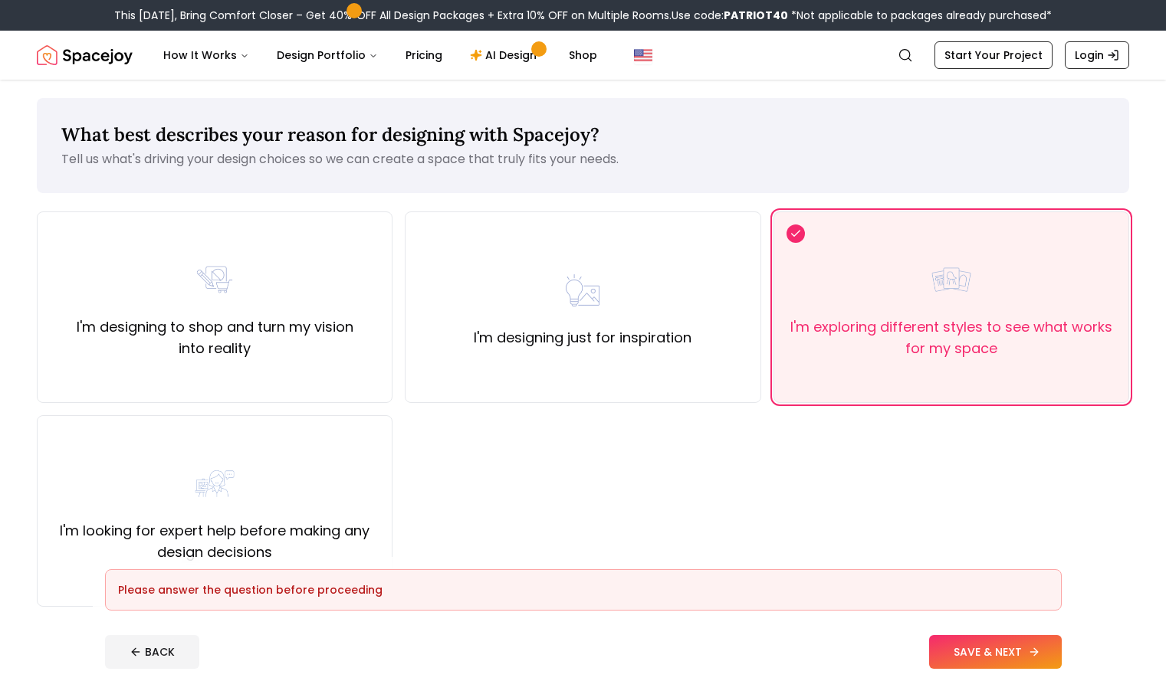
click at [1040, 655] on button "SAVE & NEXT" at bounding box center [995, 652] width 133 height 34
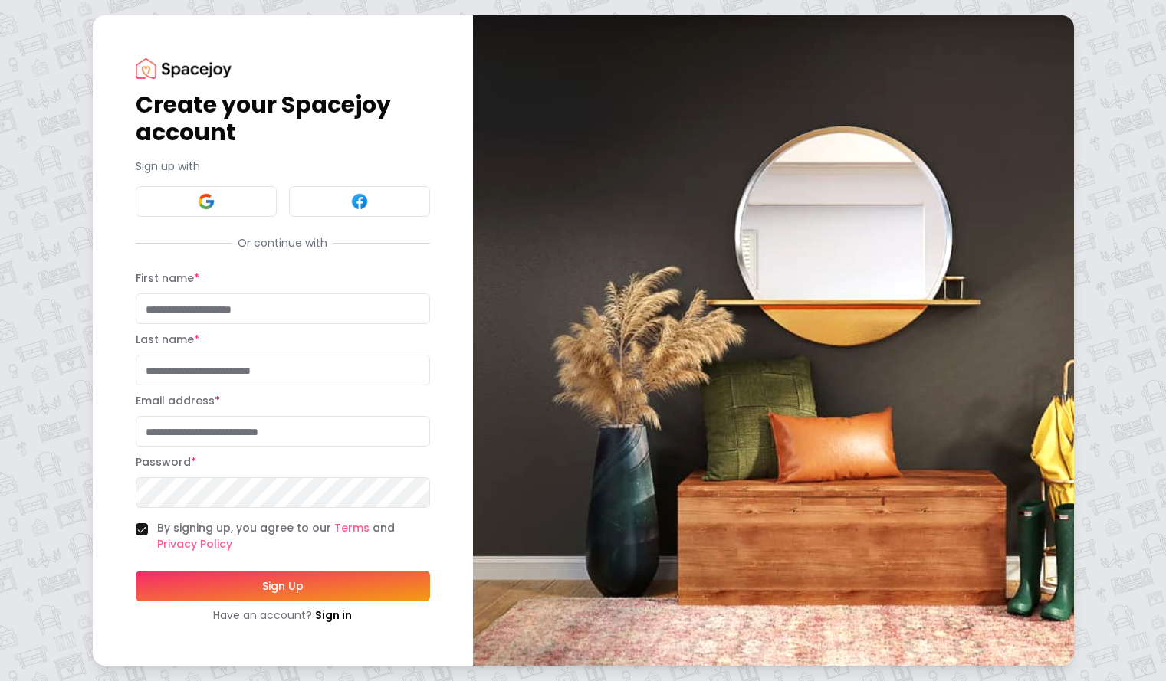
scroll to position [6, 0]
